Goal: Task Accomplishment & Management: Manage account settings

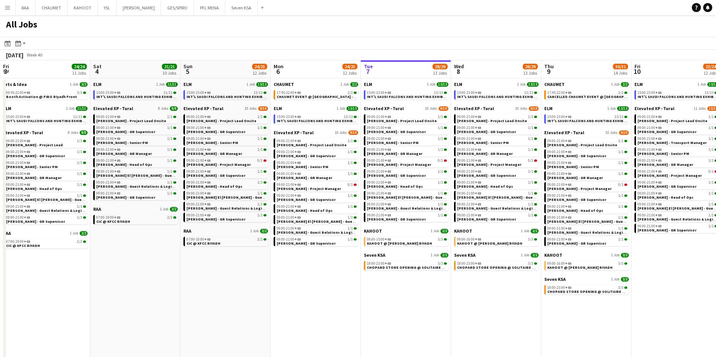
scroll to position [0, 193]
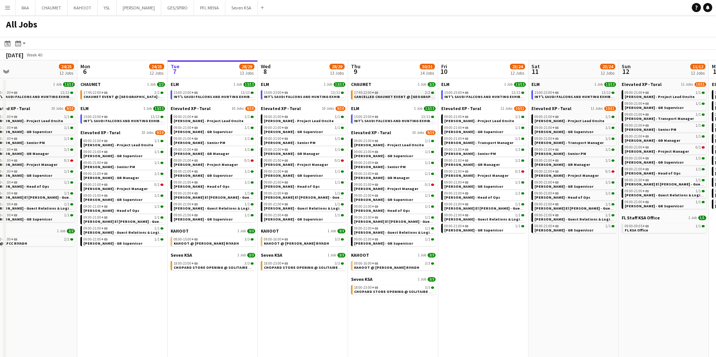
click at [376, 93] on span "+03" at bounding box center [375, 92] width 6 height 5
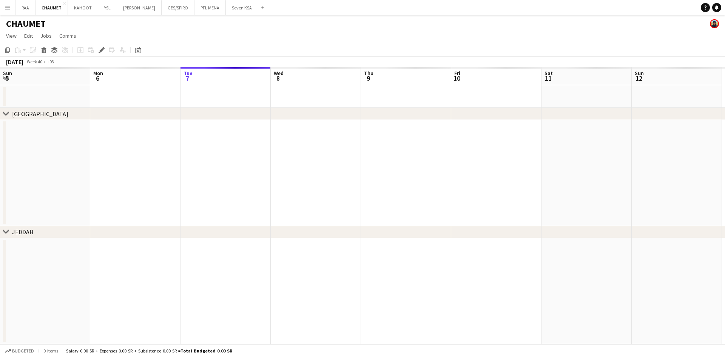
scroll to position [0, 260]
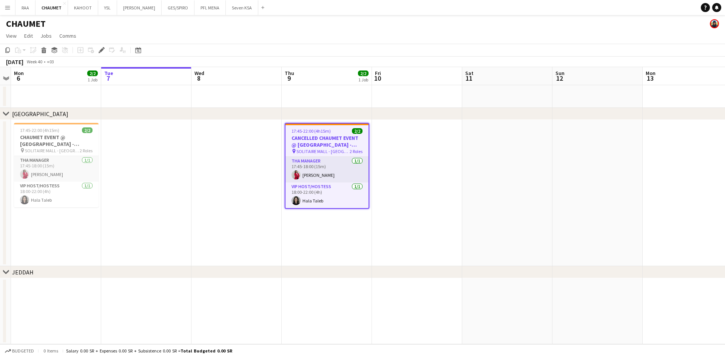
click at [310, 135] on h3 "CANCELLED CHAUMET EVENT @ [GEOGRAPHIC_DATA] - [GEOGRAPHIC_DATA]" at bounding box center [326, 142] width 83 height 14
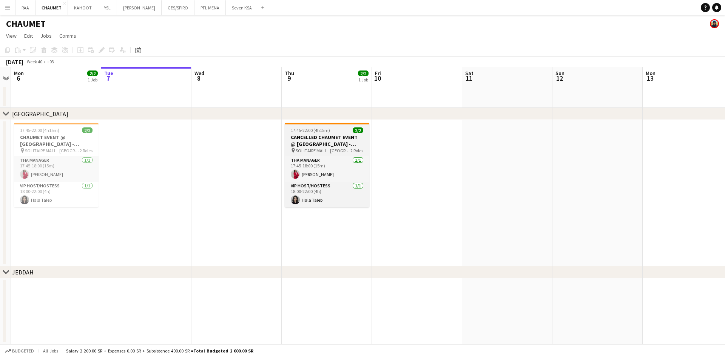
click at [311, 134] on h3 "CANCELLED CHAUMET EVENT @ [GEOGRAPHIC_DATA] - [GEOGRAPHIC_DATA]" at bounding box center [327, 141] width 85 height 14
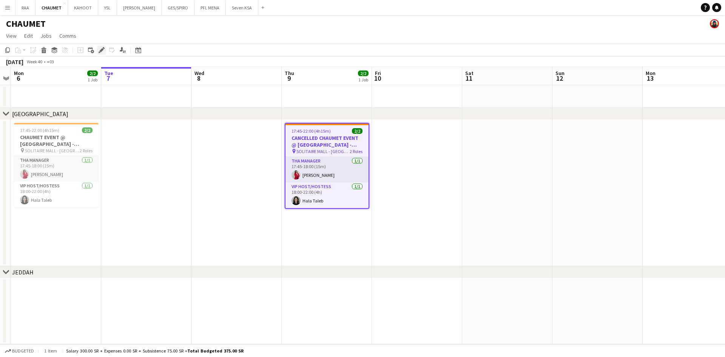
click at [99, 51] on icon "Edit" at bounding box center [102, 50] width 6 height 6
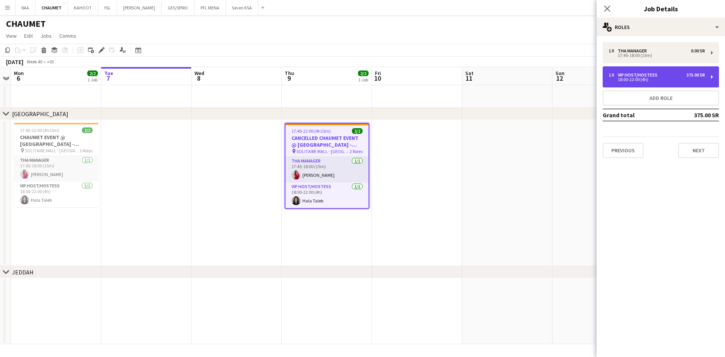
click at [664, 73] on div "1 x VIP Host/Hostess 375.00 SR" at bounding box center [656, 74] width 96 height 5
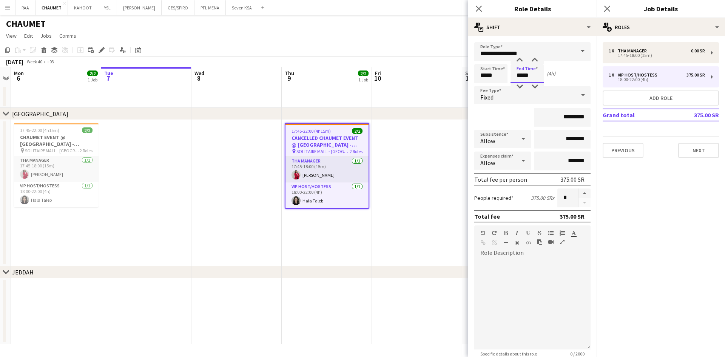
click at [527, 71] on input "*****" at bounding box center [526, 73] width 33 height 19
click at [519, 83] on div at bounding box center [519, 87] width 15 height 8
click at [520, 62] on div at bounding box center [519, 61] width 15 height 8
type input "*****"
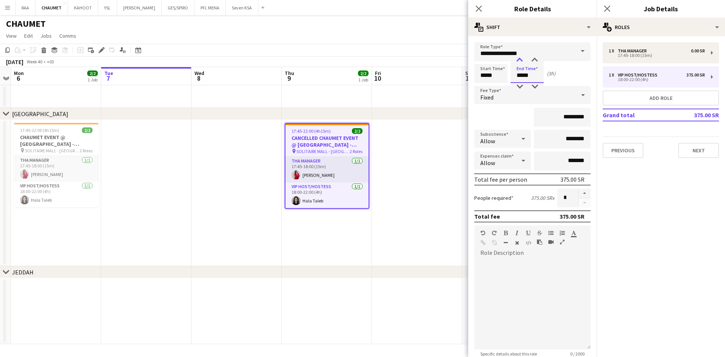
click at [520, 62] on div at bounding box center [519, 61] width 15 height 8
drag, startPoint x: 552, startPoint y: 142, endPoint x: 579, endPoint y: 142, distance: 26.8
click at [579, 142] on input "********" at bounding box center [562, 139] width 57 height 19
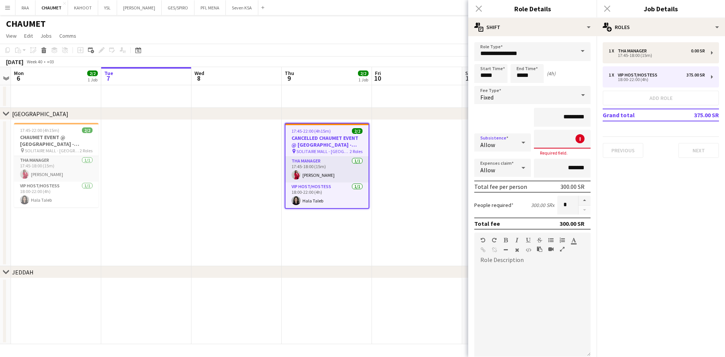
click at [516, 142] on div at bounding box center [523, 142] width 15 height 15
click at [519, 183] on span "Don't allow" at bounding box center [500, 182] width 40 height 7
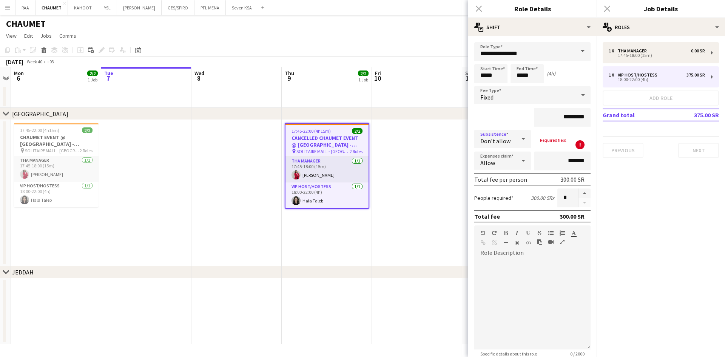
click at [508, 163] on div "Allow" at bounding box center [495, 161] width 42 height 18
click at [512, 202] on span "Don't allow" at bounding box center [500, 200] width 40 height 7
drag, startPoint x: 546, startPoint y: 120, endPoint x: 576, endPoint y: 120, distance: 29.8
click at [576, 120] on input "*********" at bounding box center [562, 117] width 57 height 19
type input "******"
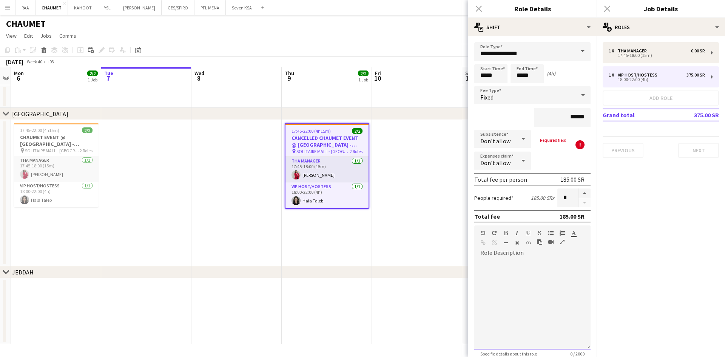
click at [554, 277] on div at bounding box center [532, 304] width 116 height 91
click at [551, 140] on span "Required field." at bounding box center [554, 140] width 40 height 6
click at [570, 146] on div "Subsistence Don't allow ! Required field." at bounding box center [532, 139] width 116 height 19
click at [570, 140] on div "Required field." at bounding box center [562, 140] width 57 height 6
click at [570, 152] on div "Expenses claim Don't allow" at bounding box center [532, 161] width 116 height 19
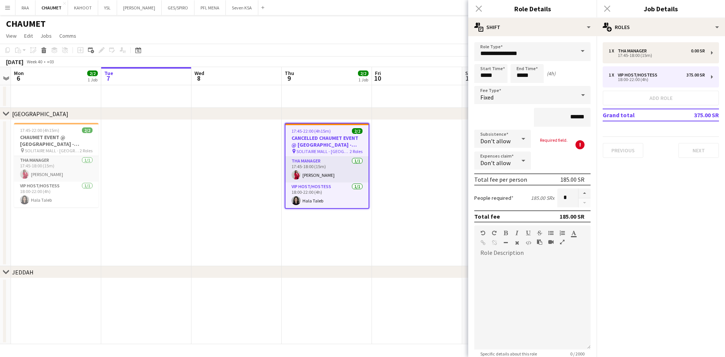
click at [390, 237] on app-date-cell at bounding box center [417, 193] width 90 height 146
click at [479, 9] on div "Close pop-in" at bounding box center [478, 8] width 21 height 17
click at [507, 139] on span "Don't allow" at bounding box center [495, 141] width 30 height 8
click at [506, 156] on mat-option "Allow" at bounding box center [500, 160] width 52 height 19
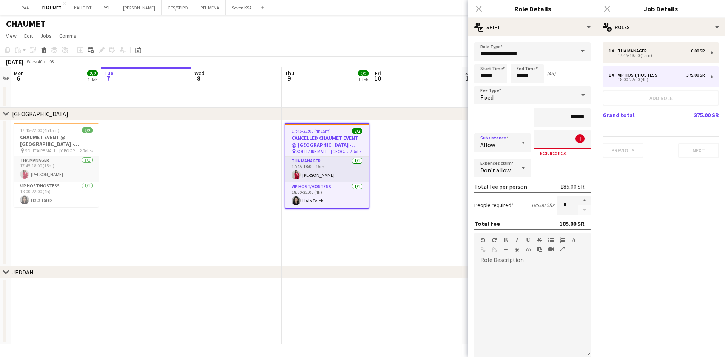
click at [557, 143] on input at bounding box center [562, 139] width 57 height 19
type input "*******"
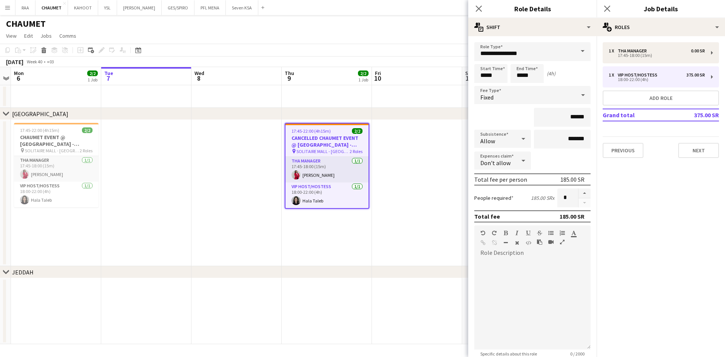
click at [439, 178] on app-date-cell at bounding box center [417, 193] width 90 height 146
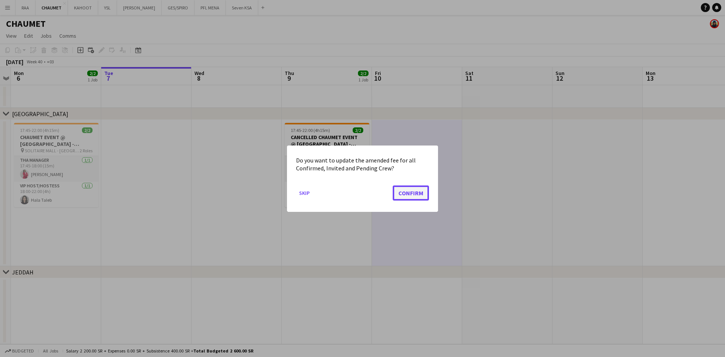
click at [411, 200] on button "Confirm" at bounding box center [411, 192] width 36 height 15
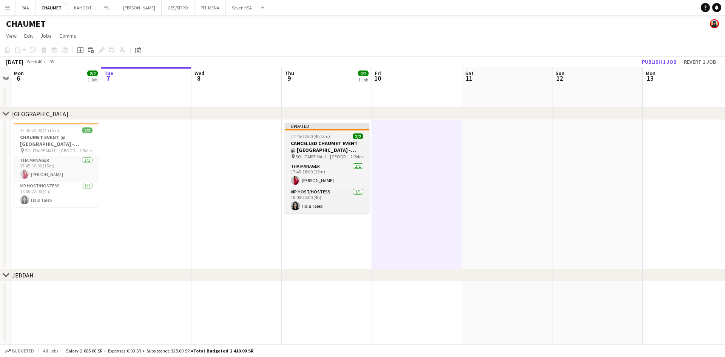
click at [331, 138] on div "17:45-22:00 (4h15m) 2/2" at bounding box center [327, 137] width 85 height 6
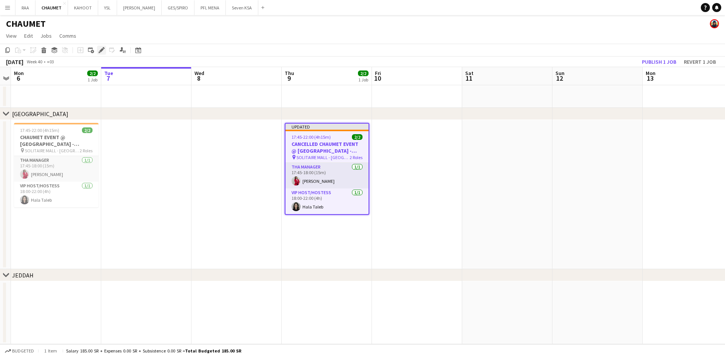
click at [99, 48] on icon "Edit" at bounding box center [102, 50] width 6 height 6
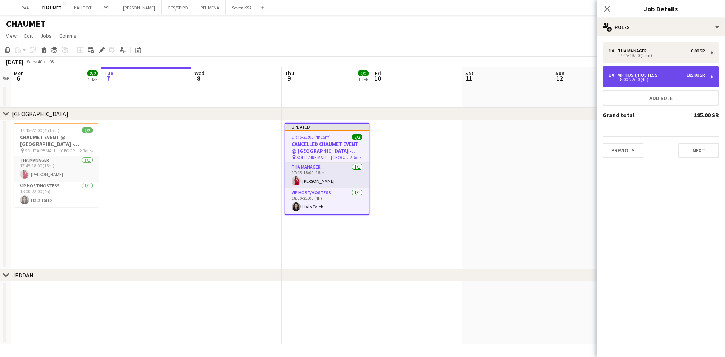
click at [669, 72] on div "1 x VIP Host/Hostess 185.00 SR" at bounding box center [656, 74] width 96 height 5
